Goal: Obtain resource: Download file/media

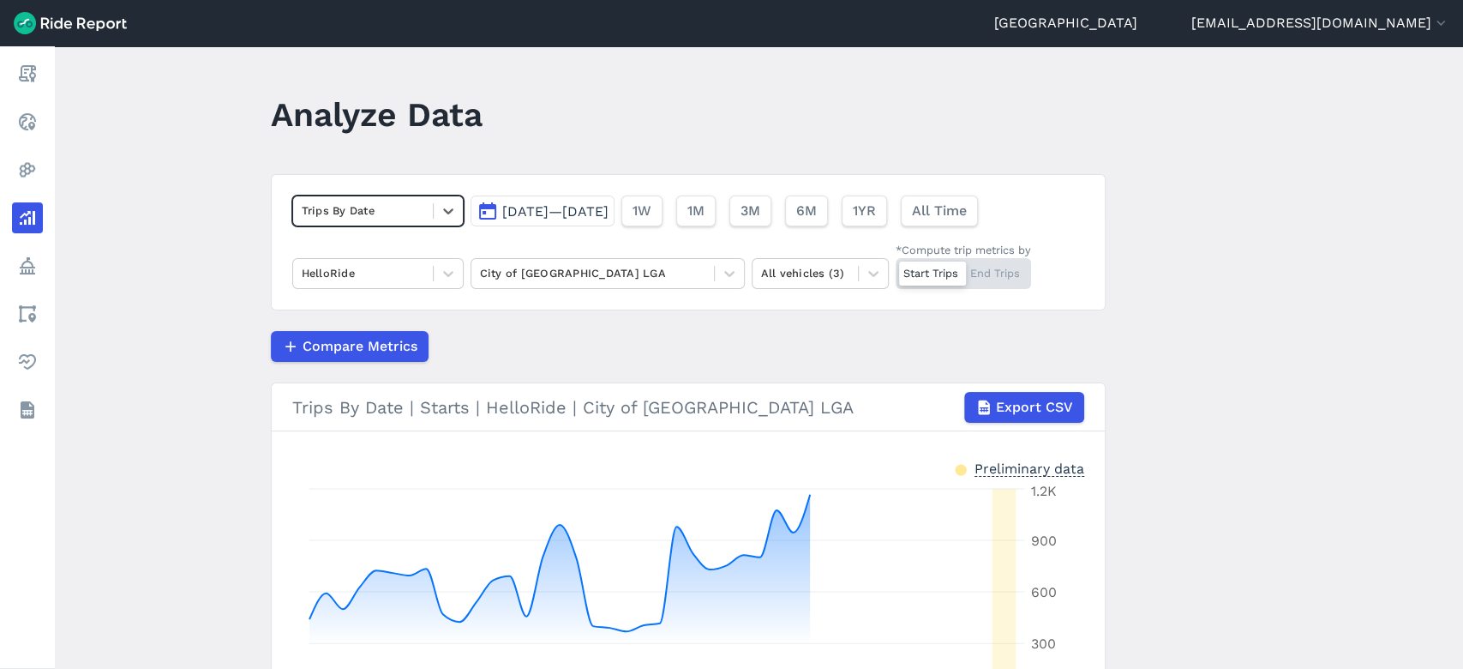
scroll to position [219, 0]
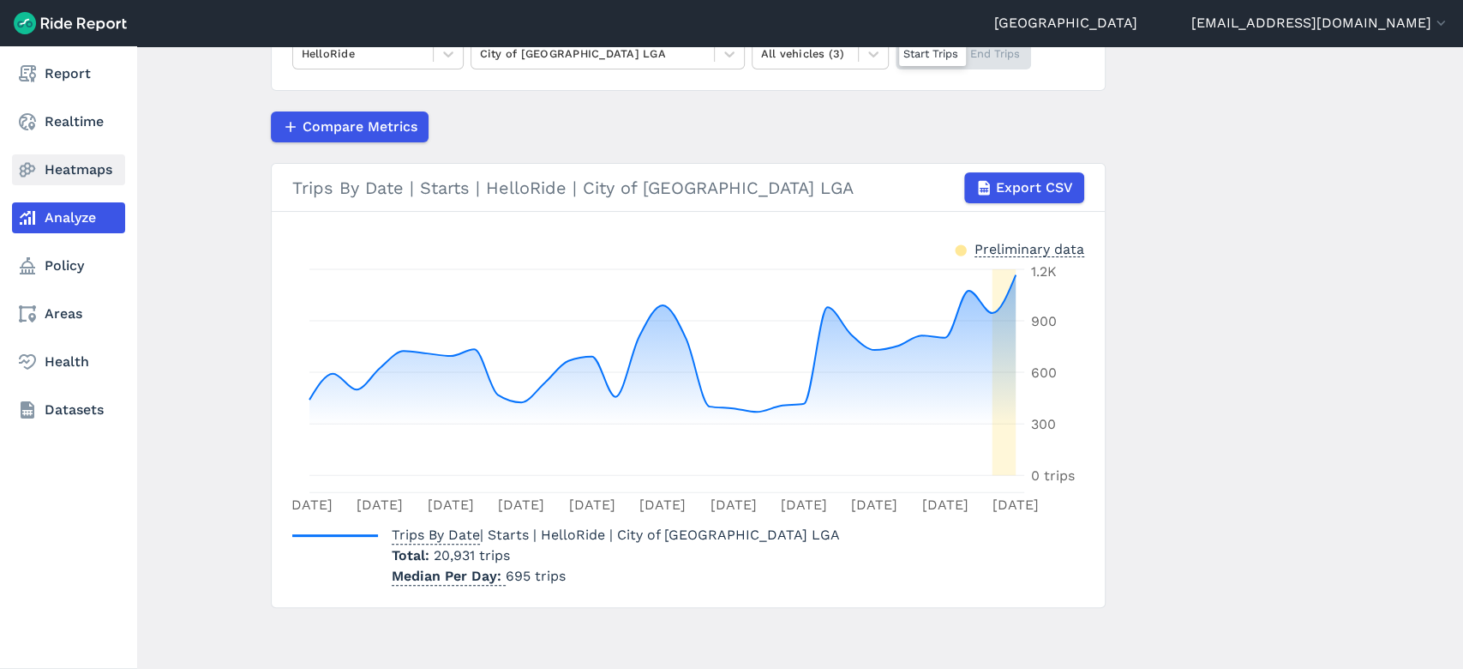
click at [62, 178] on link "Heatmaps" at bounding box center [68, 169] width 113 height 31
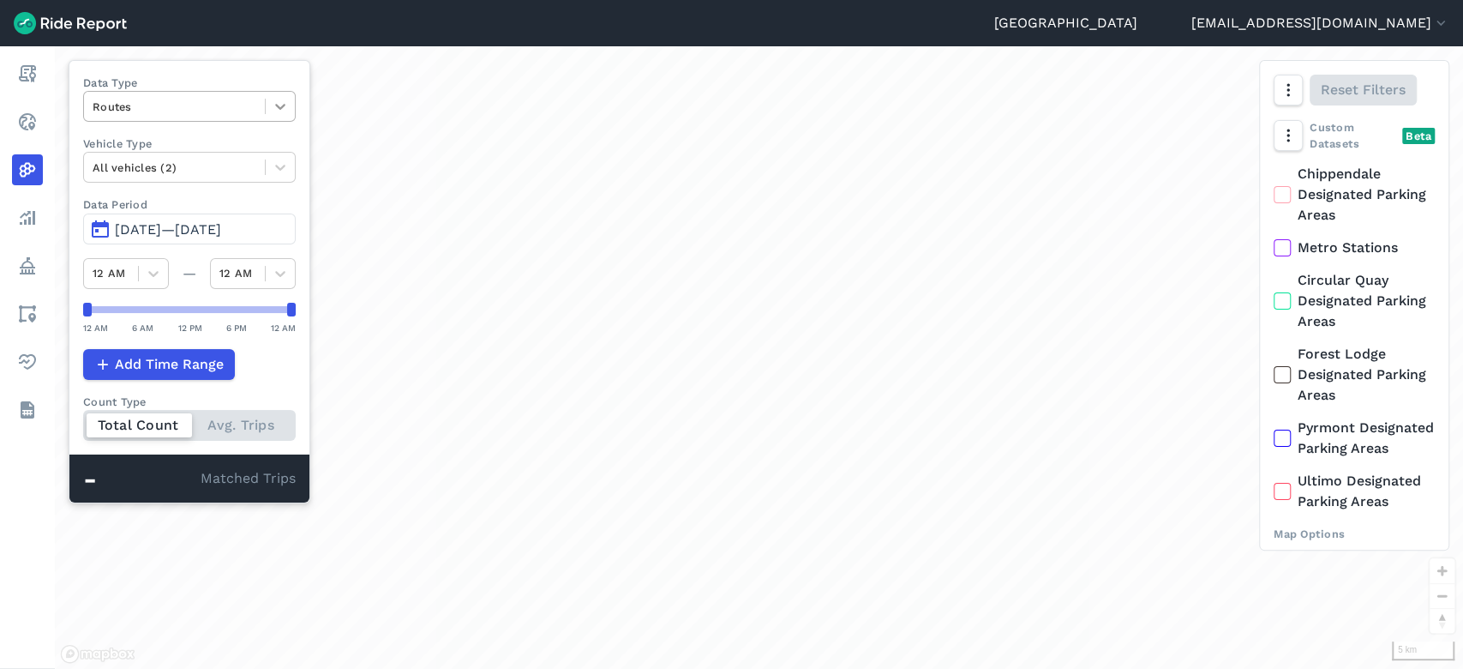
click at [282, 111] on icon at bounding box center [280, 106] width 17 height 17
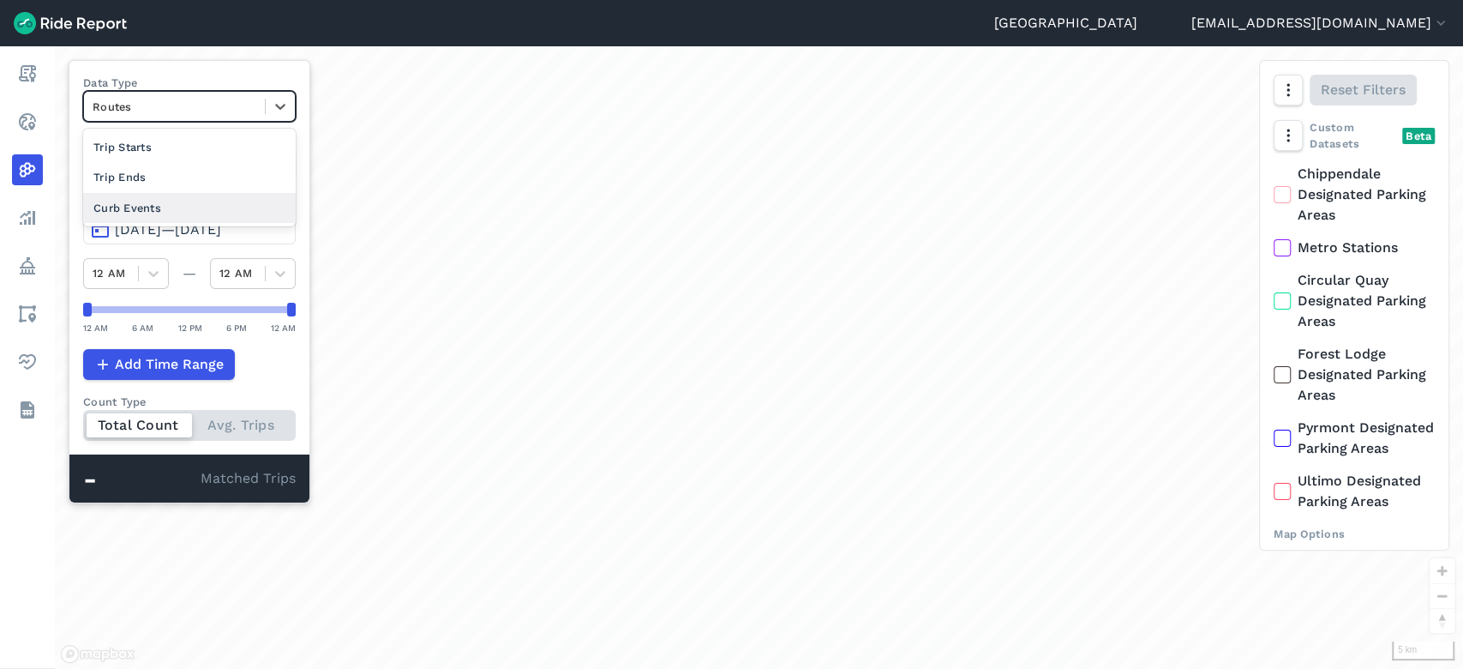
click at [219, 206] on div "Curb Events" at bounding box center [189, 208] width 213 height 30
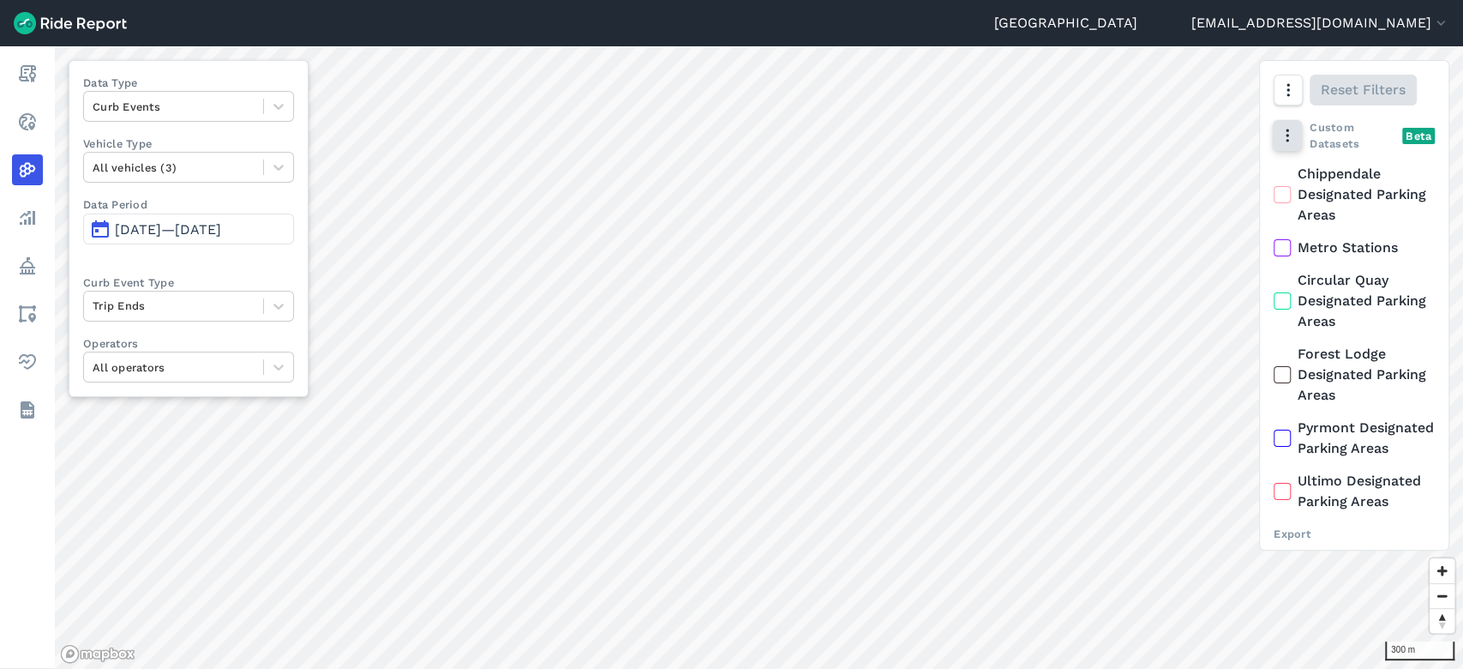
click at [729, 134] on icon "button" at bounding box center [1287, 135] width 17 height 17
click at [729, 237] on label "Heatmap" at bounding box center [1336, 243] width 102 height 36
click at [729, 177] on input "Heatmap" at bounding box center [1285, 170] width 0 height 11
click at [729, 243] on icon at bounding box center [1301, 242] width 17 height 17
click at [729, 177] on input "Heatmap" at bounding box center [1285, 170] width 0 height 11
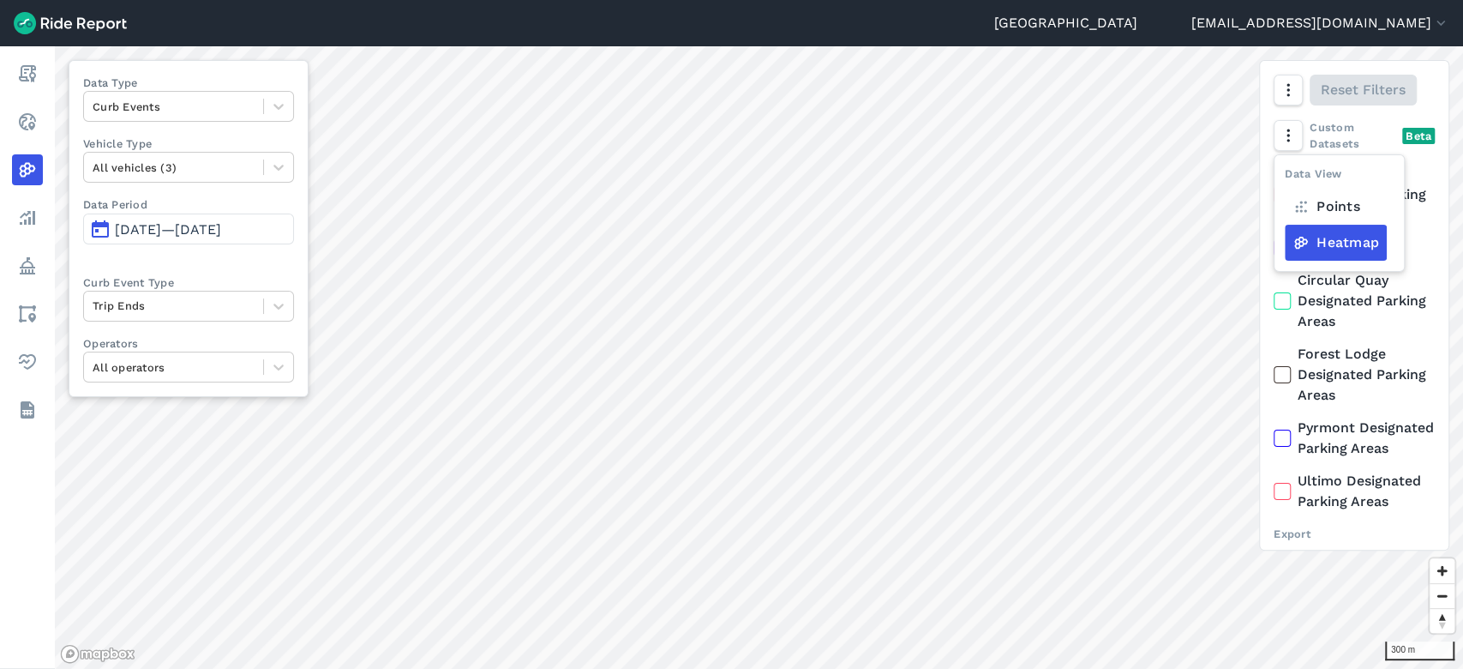
click at [729, 243] on icon at bounding box center [1301, 242] width 17 height 17
click at [729, 177] on input "Heatmap" at bounding box center [1285, 170] width 0 height 11
click at [729, 243] on icon at bounding box center [1301, 242] width 17 height 17
click at [729, 177] on input "Heatmap" at bounding box center [1285, 170] width 0 height 11
click at [729, 243] on icon at bounding box center [1301, 242] width 17 height 17
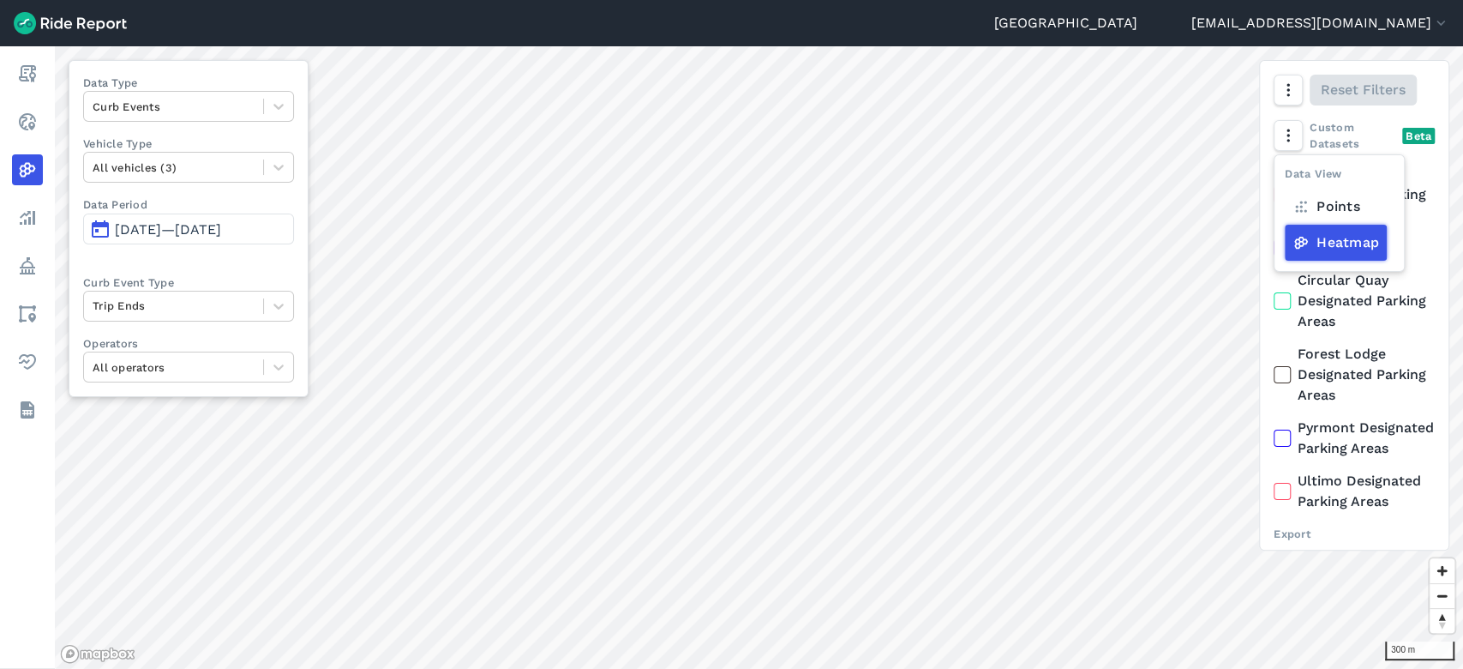
click at [729, 177] on input "Heatmap" at bounding box center [1285, 170] width 0 height 11
click at [729, 243] on icon at bounding box center [1301, 242] width 17 height 17
click at [729, 177] on input "Heatmap" at bounding box center [1285, 170] width 0 height 11
click at [729, 98] on icon "button" at bounding box center [1287, 89] width 17 height 17
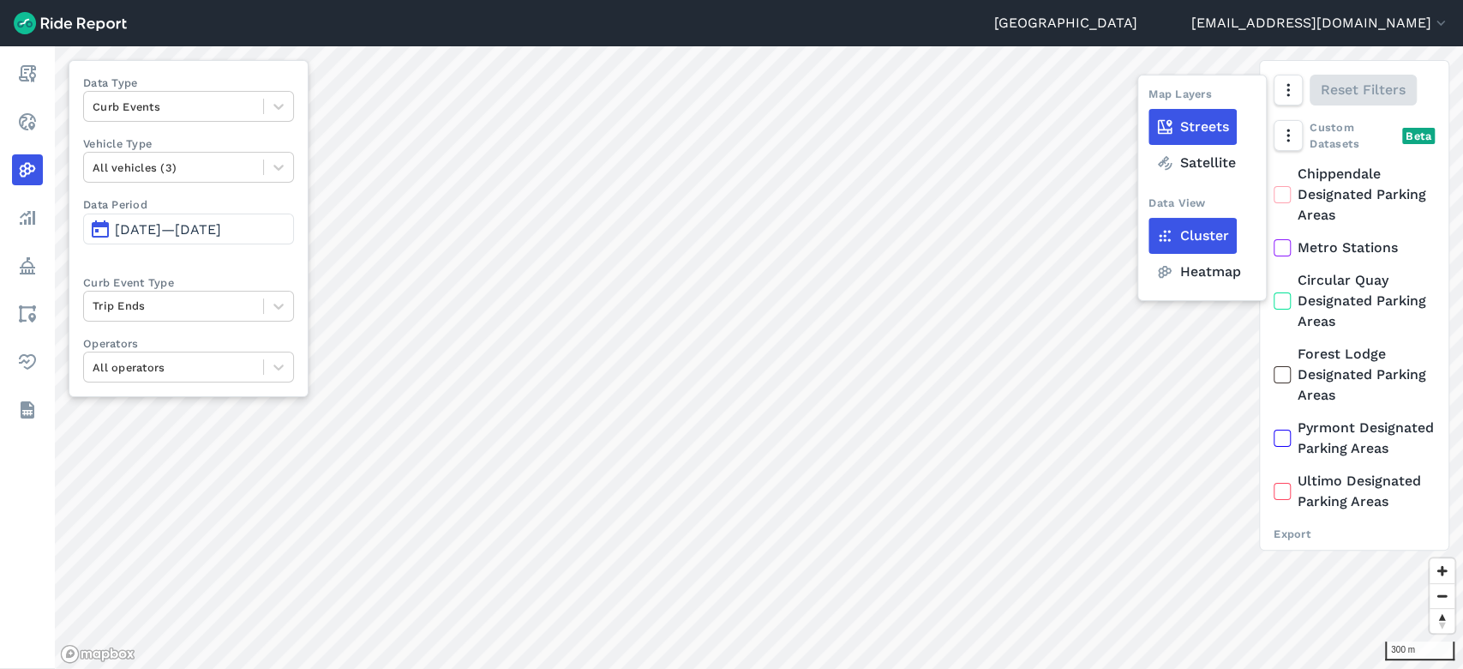
click at [729, 279] on label "Heatmap" at bounding box center [1199, 272] width 100 height 36
click at [729, 97] on input "Heatmap" at bounding box center [1149, 91] width 0 height 11
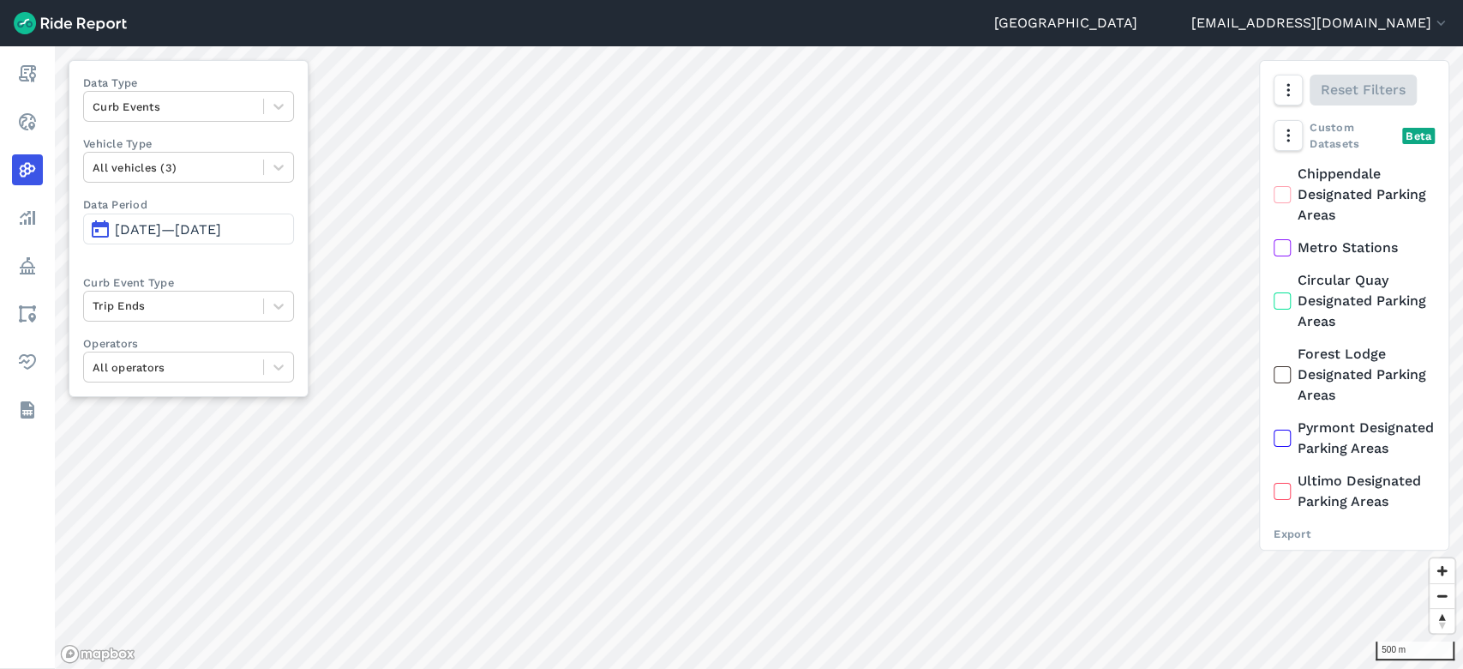
click at [154, 228] on span "[DATE]—[DATE]" at bounding box center [168, 229] width 106 height 16
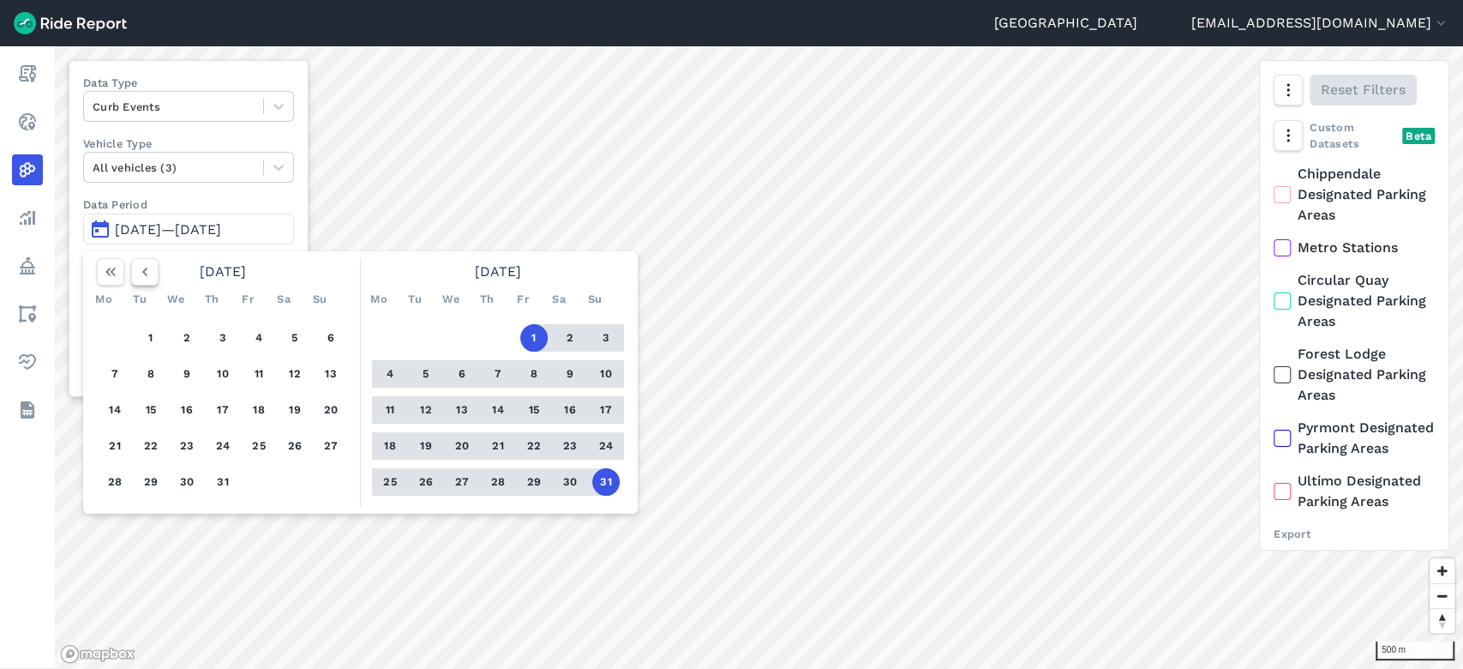
click at [144, 268] on icon "button" at bounding box center [144, 271] width 17 height 17
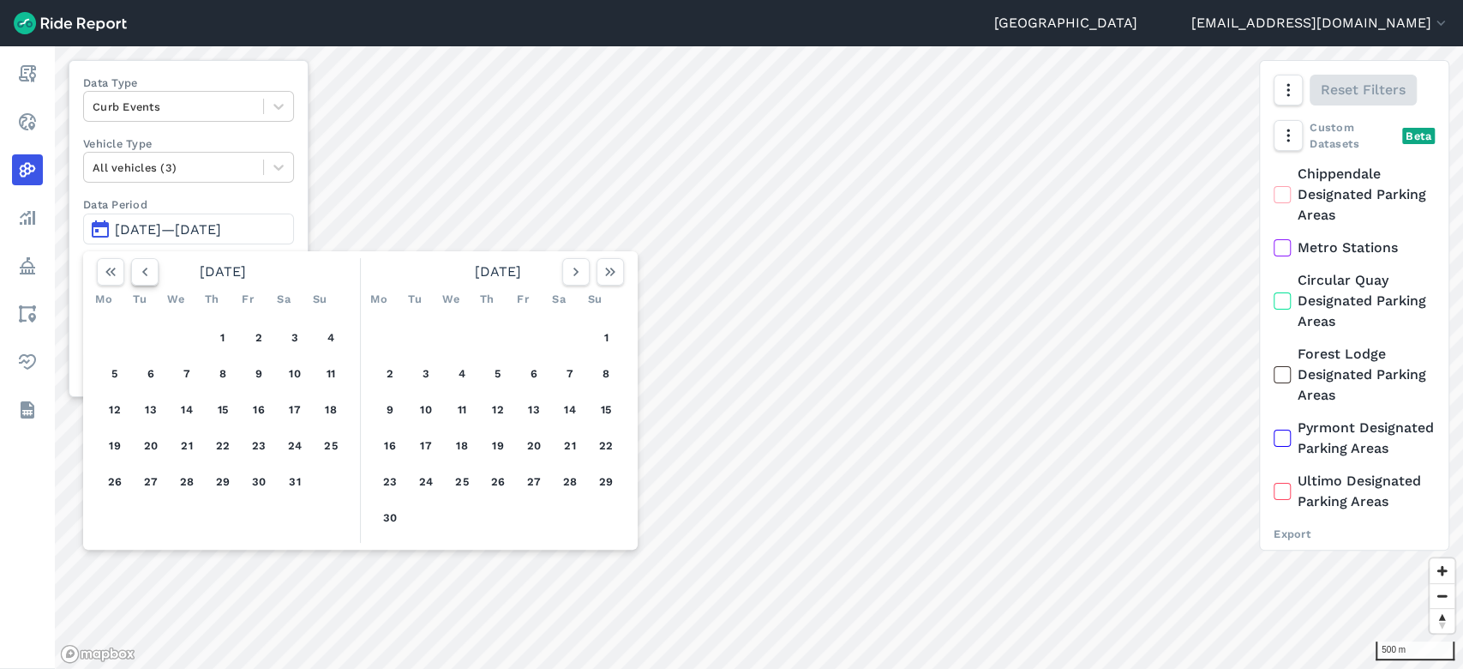
click at [144, 268] on icon "button" at bounding box center [144, 271] width 17 height 17
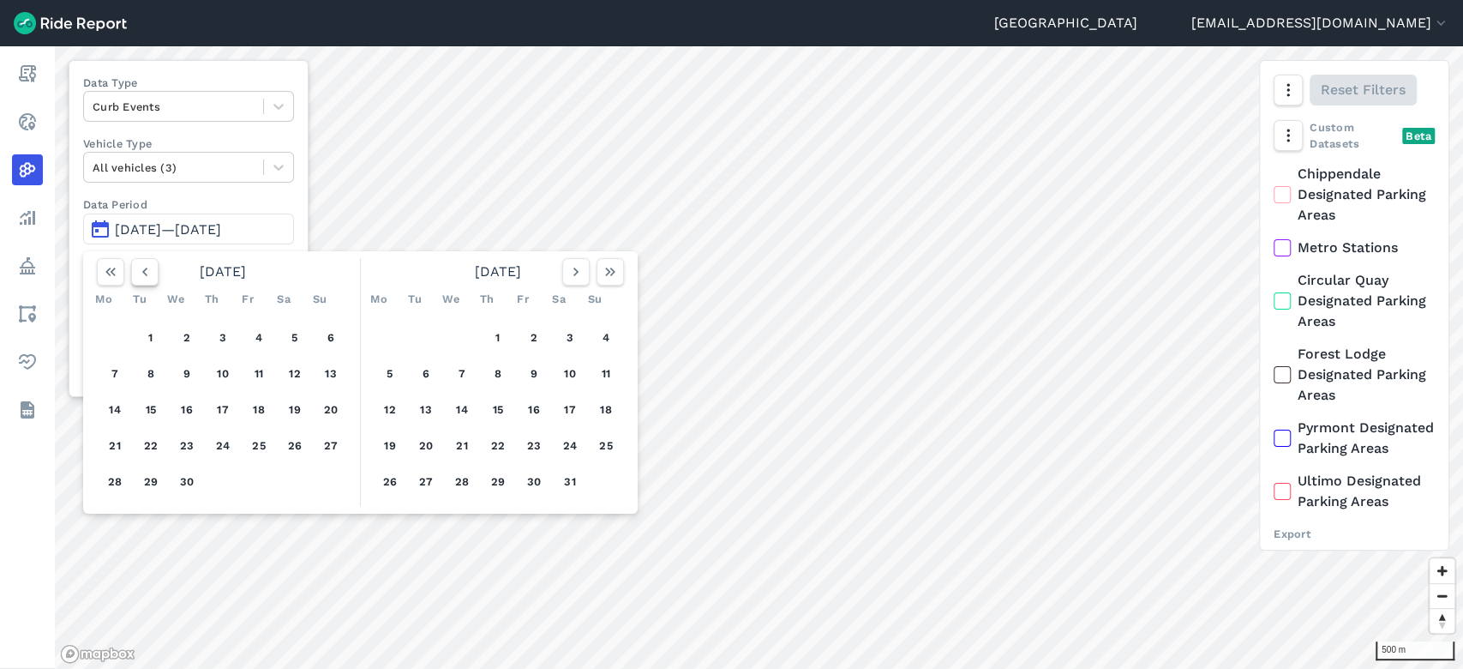
click at [144, 268] on icon "button" at bounding box center [144, 271] width 17 height 17
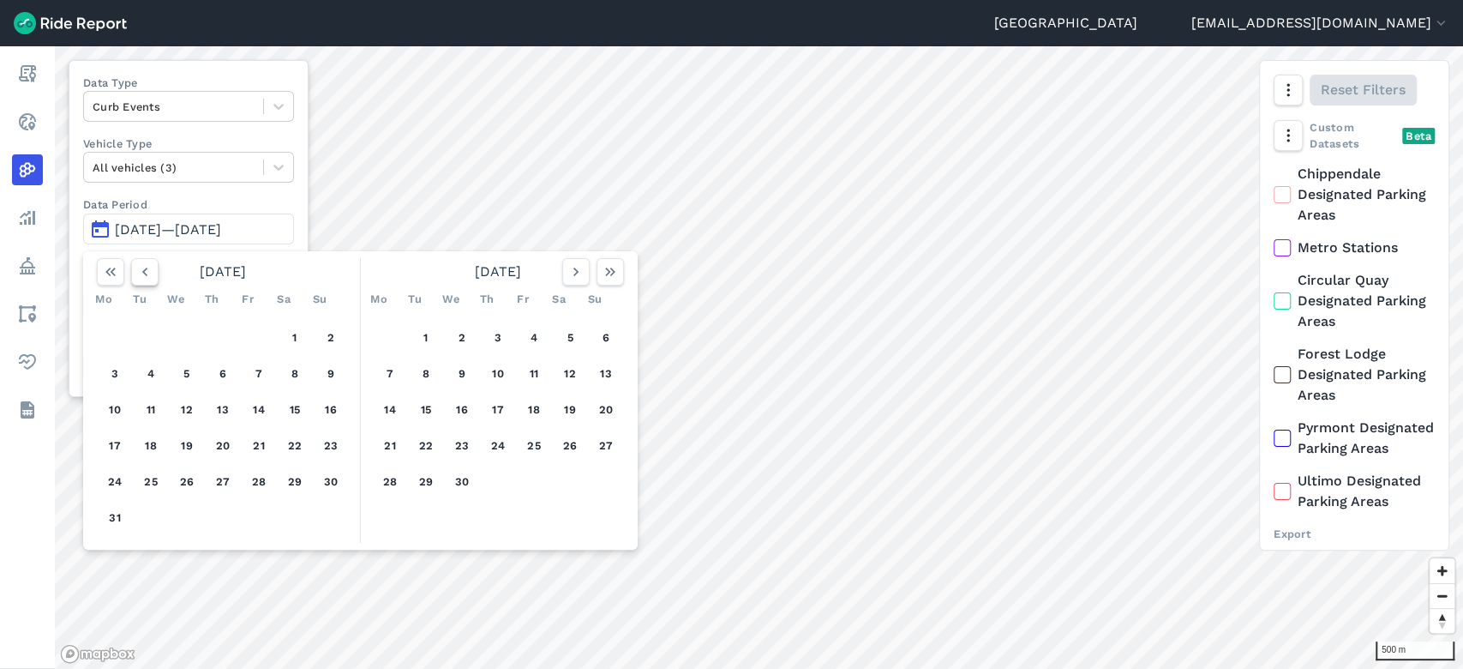
click at [144, 268] on icon "button" at bounding box center [144, 271] width 17 height 17
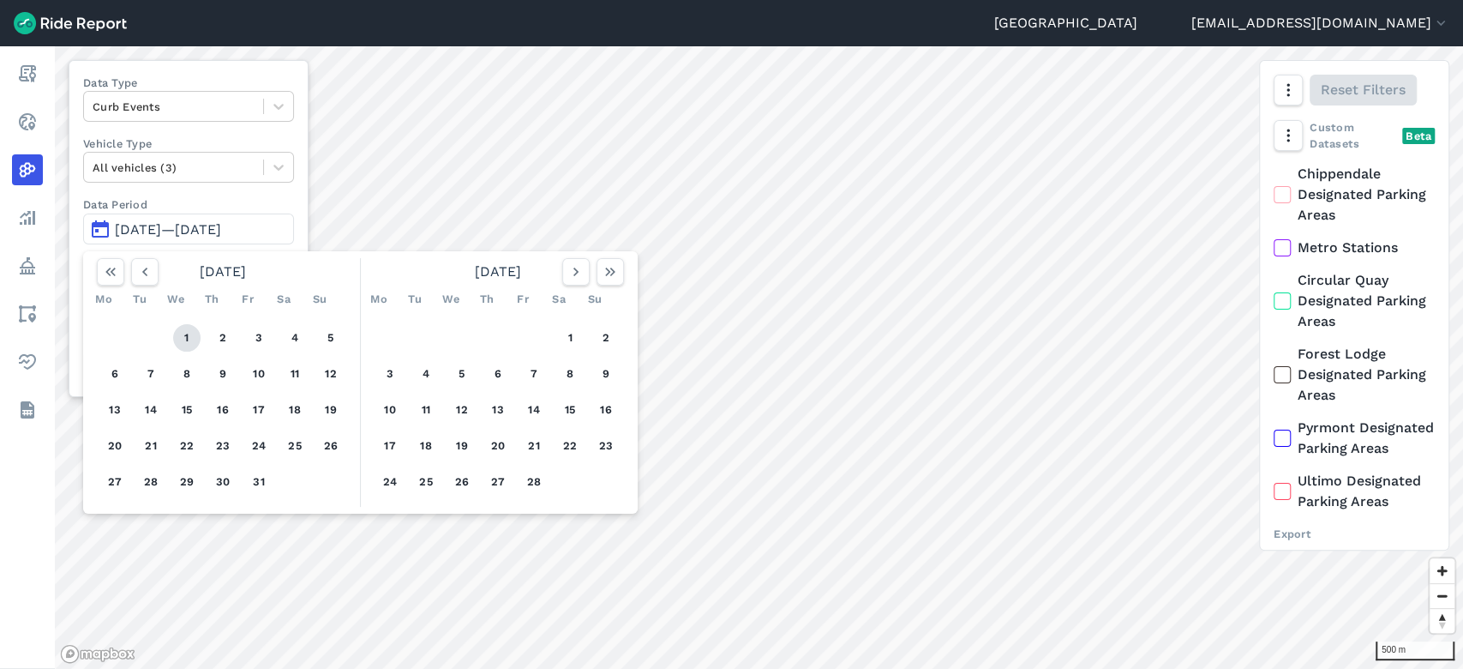
click at [180, 334] on button "1" at bounding box center [186, 337] width 27 height 27
click at [608, 273] on use "button" at bounding box center [610, 271] width 10 height 9
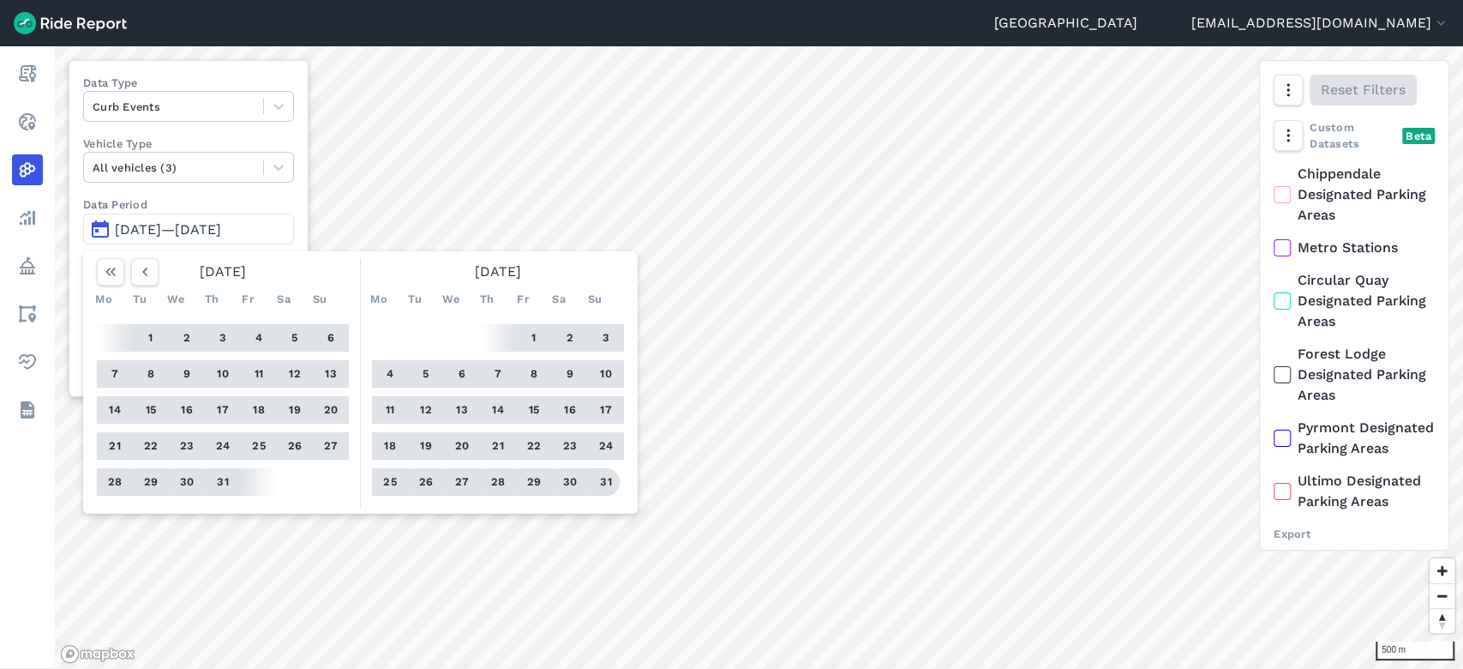
click at [611, 485] on button "31" at bounding box center [605, 481] width 27 height 27
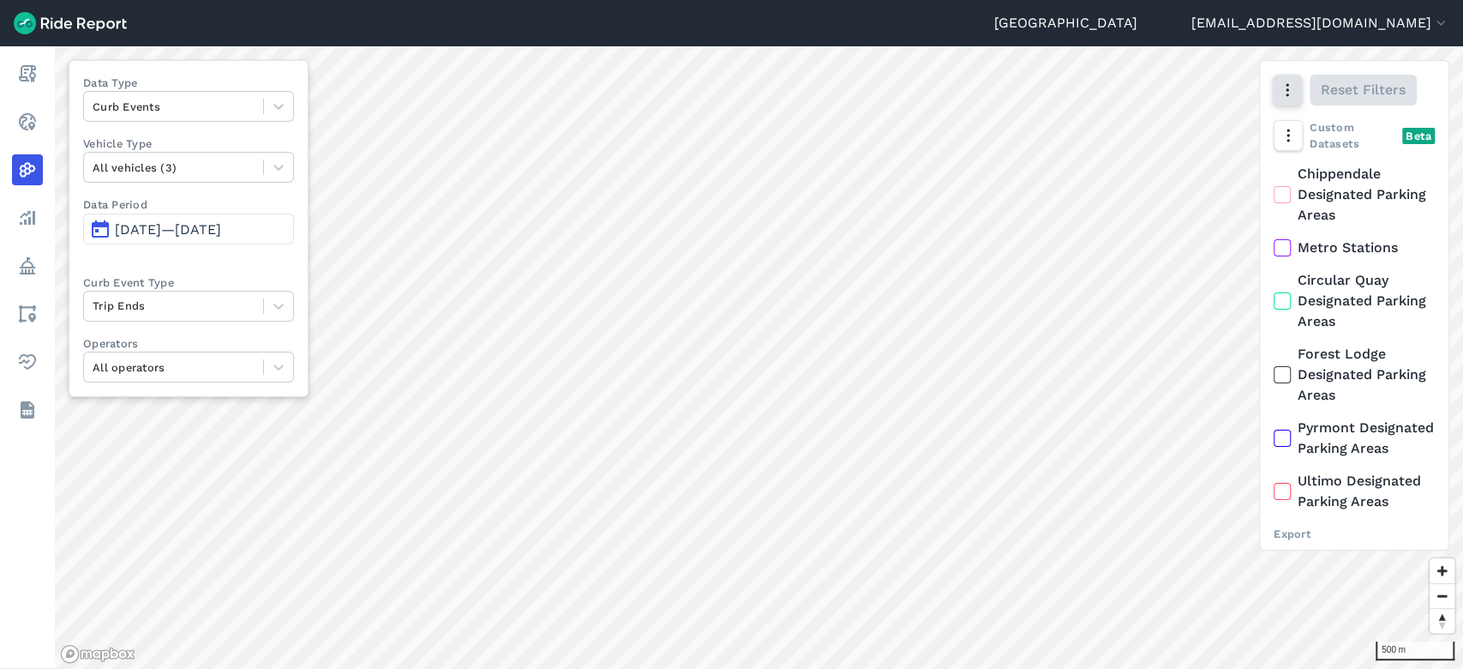
click at [729, 89] on button "button" at bounding box center [1287, 90] width 29 height 31
click at [729, 82] on button "button" at bounding box center [1287, 90] width 29 height 31
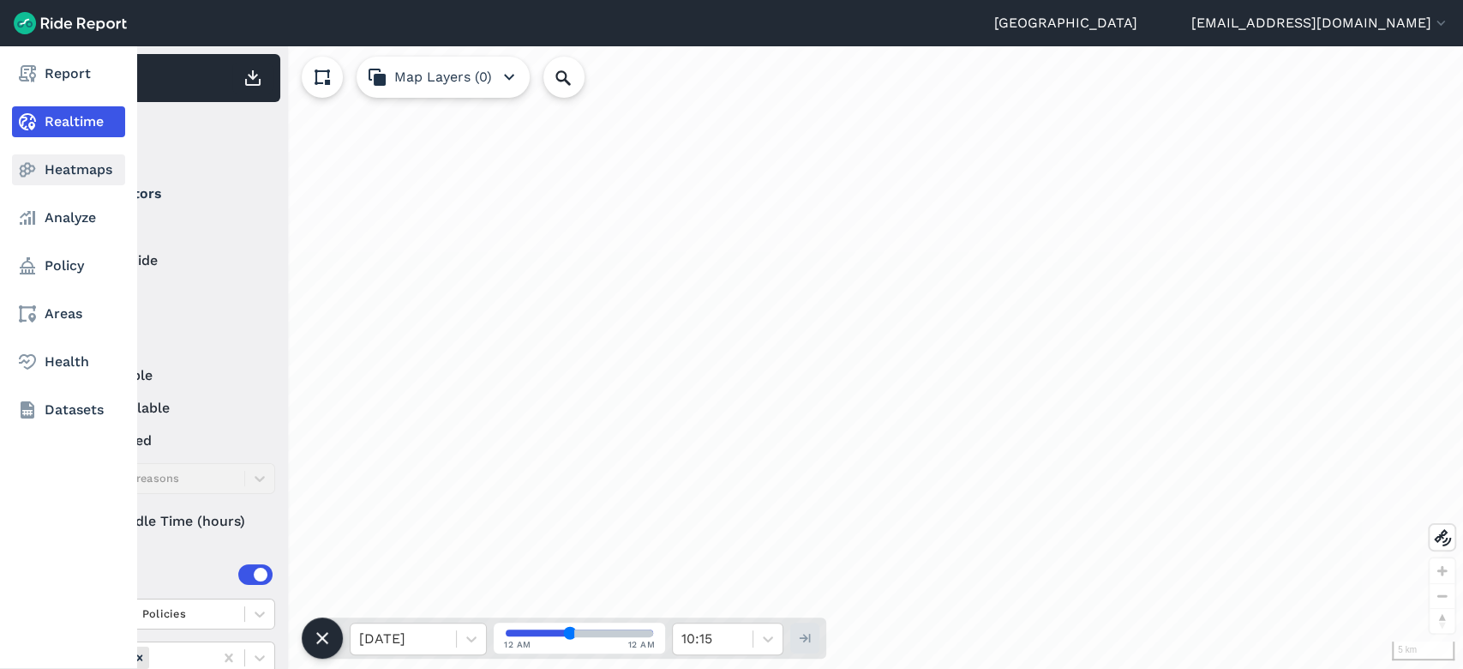
click at [71, 173] on link "Heatmaps" at bounding box center [68, 169] width 113 height 31
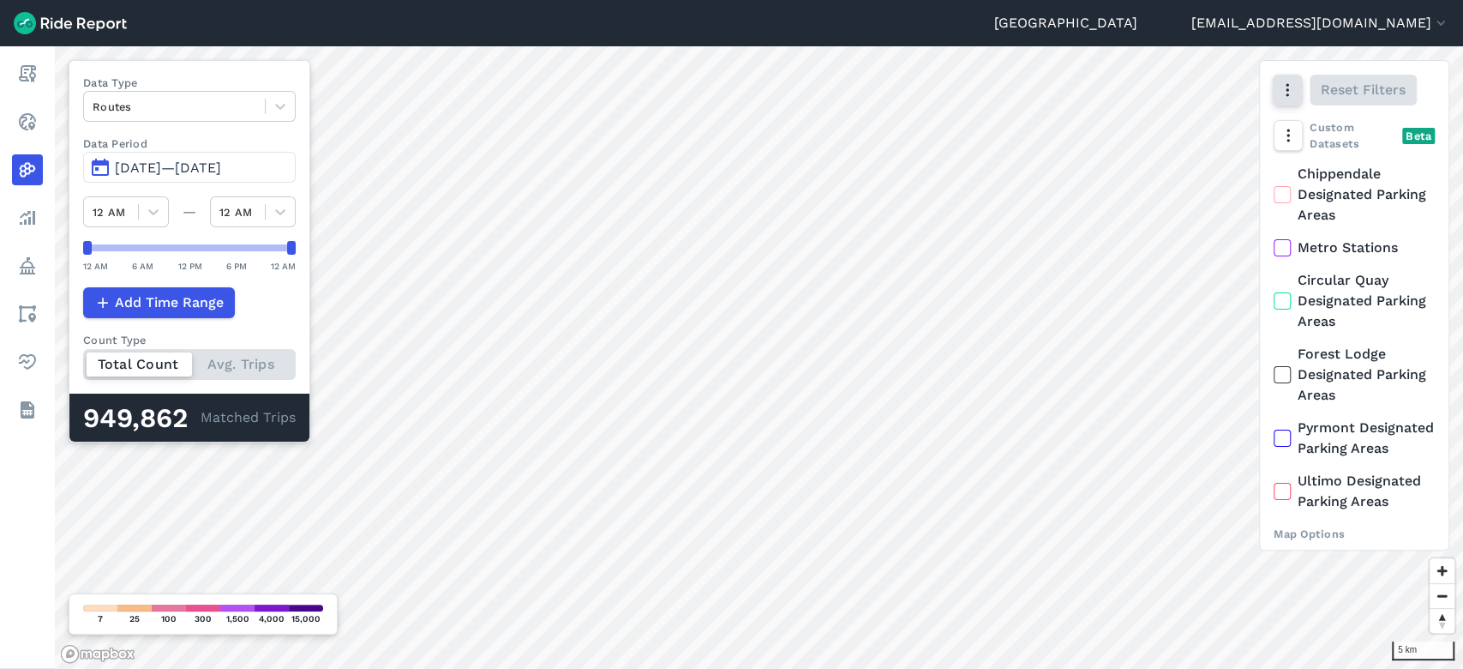
click at [1293, 98] on icon "button" at bounding box center [1287, 89] width 17 height 17
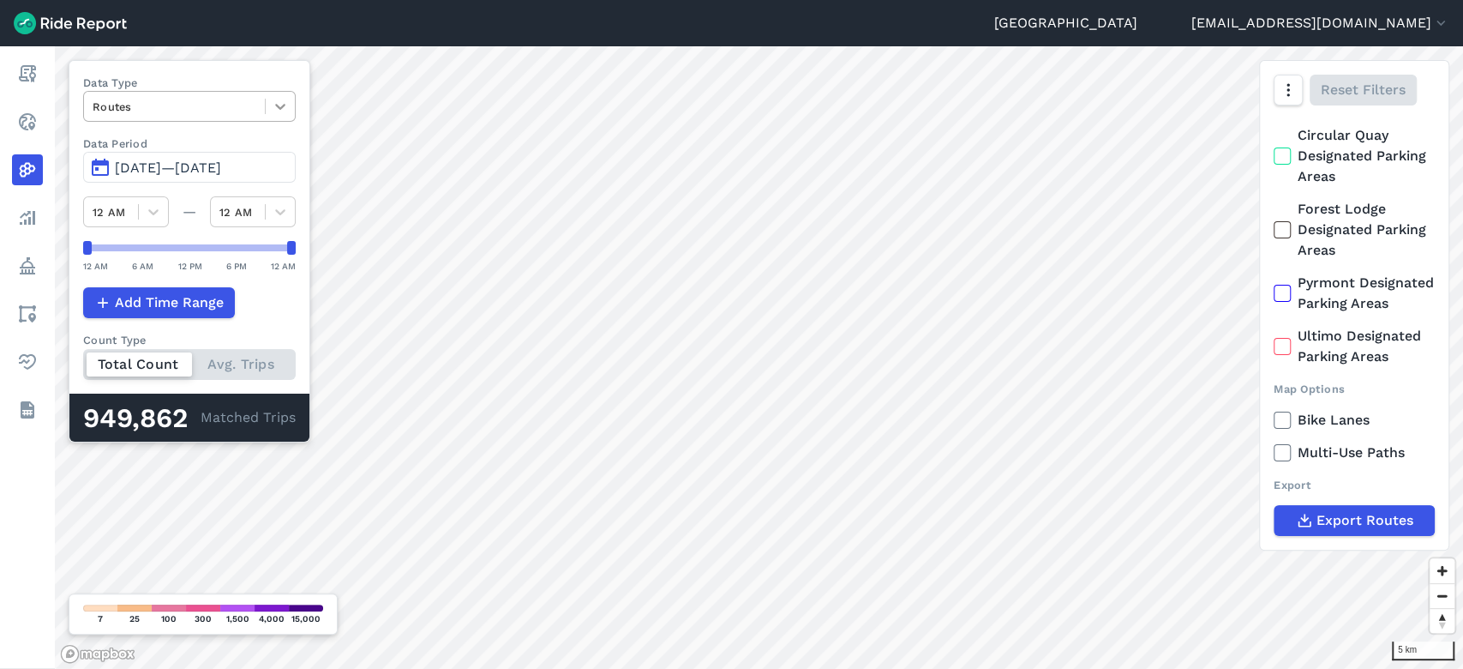
click at [288, 108] on icon at bounding box center [280, 106] width 17 height 17
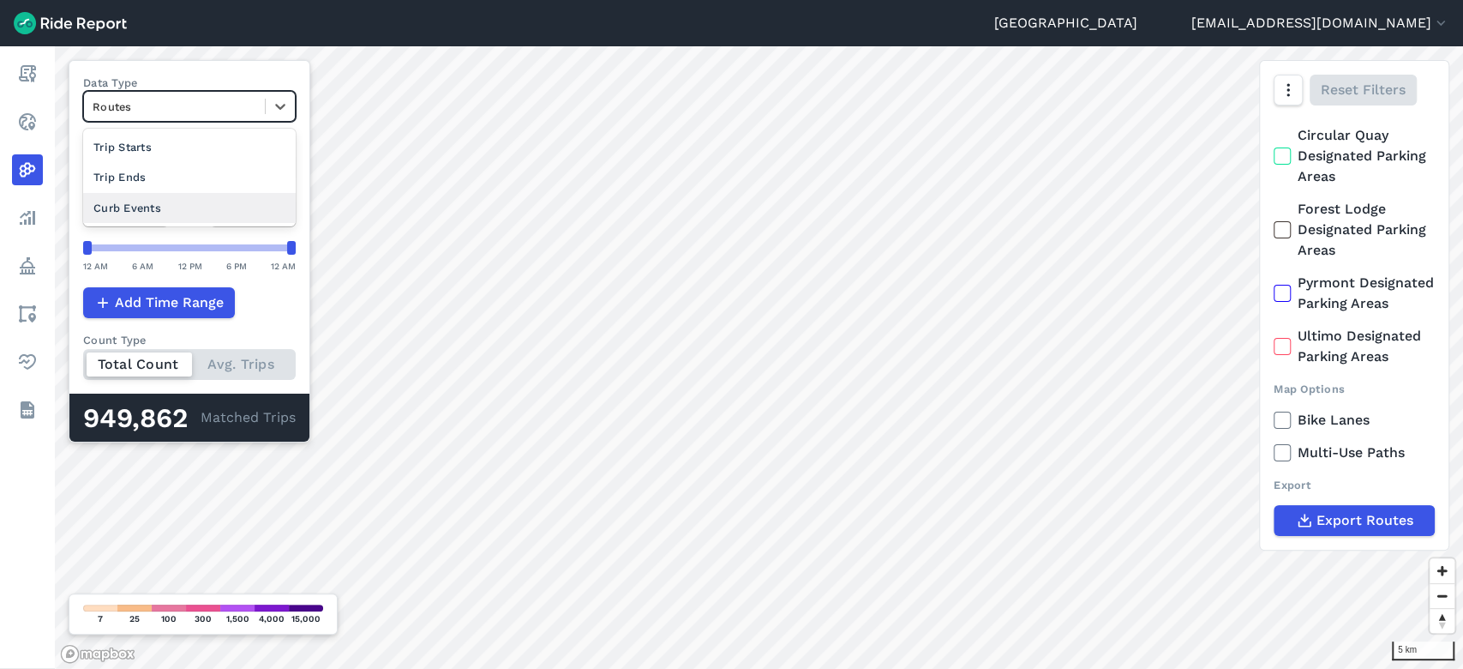
click at [182, 196] on div "Curb Events" at bounding box center [189, 208] width 213 height 30
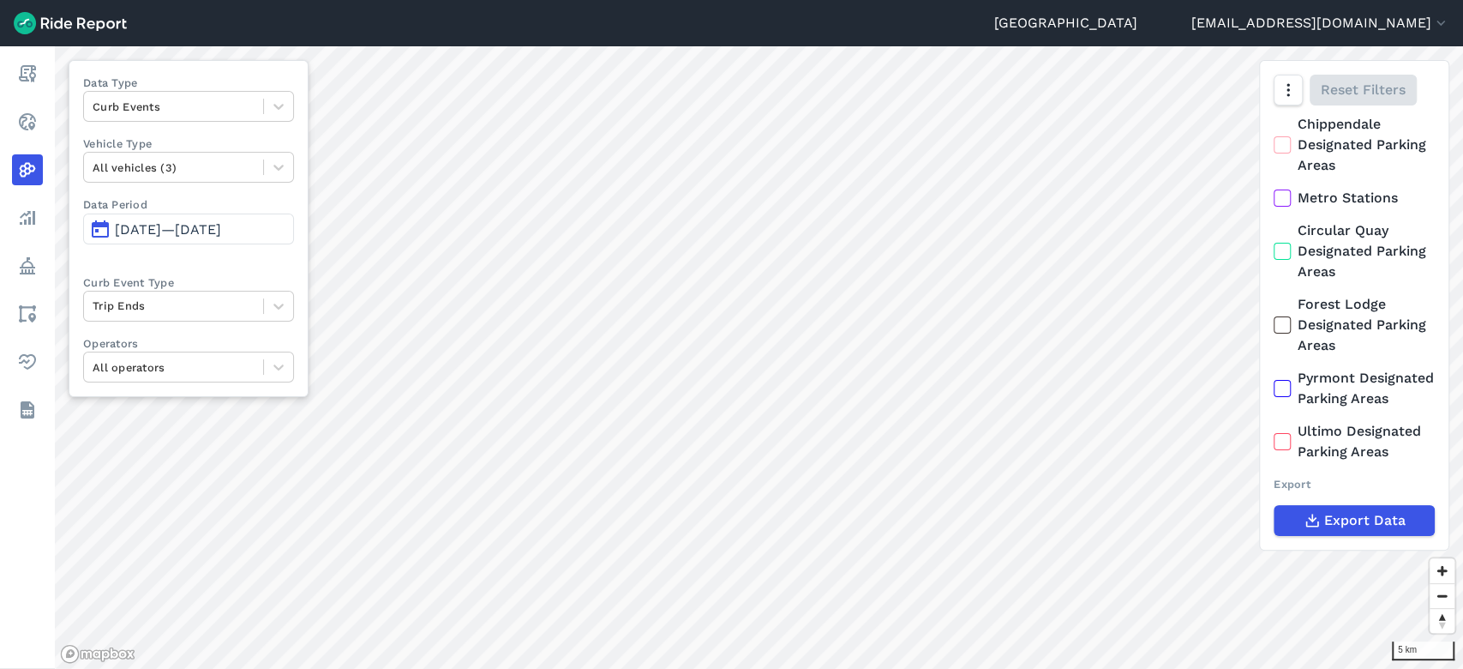
scroll to position [69, 0]
click at [1348, 529] on span "Export Data" at bounding box center [1363, 520] width 81 height 21
